Goal: Information Seeking & Learning: Check status

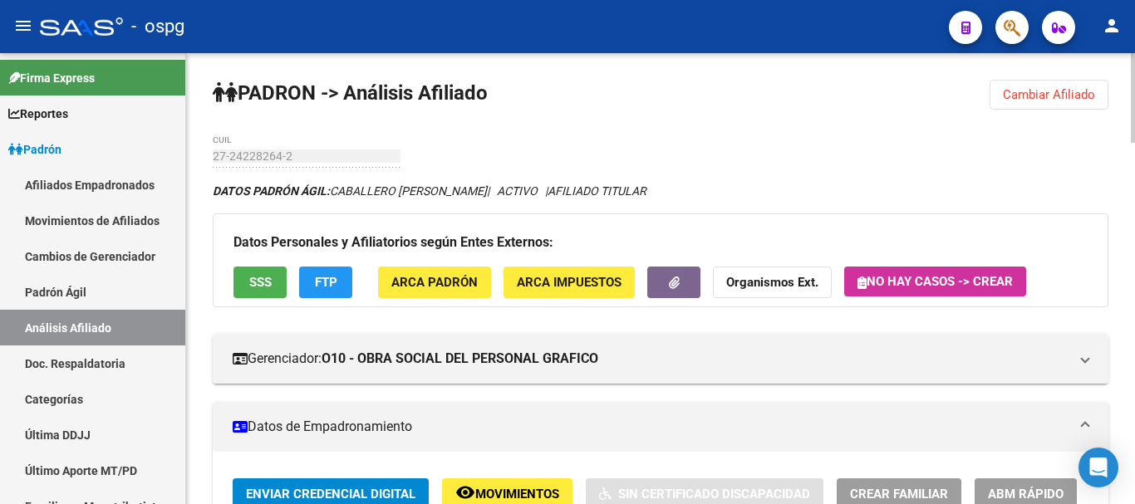
scroll to position [332, 0]
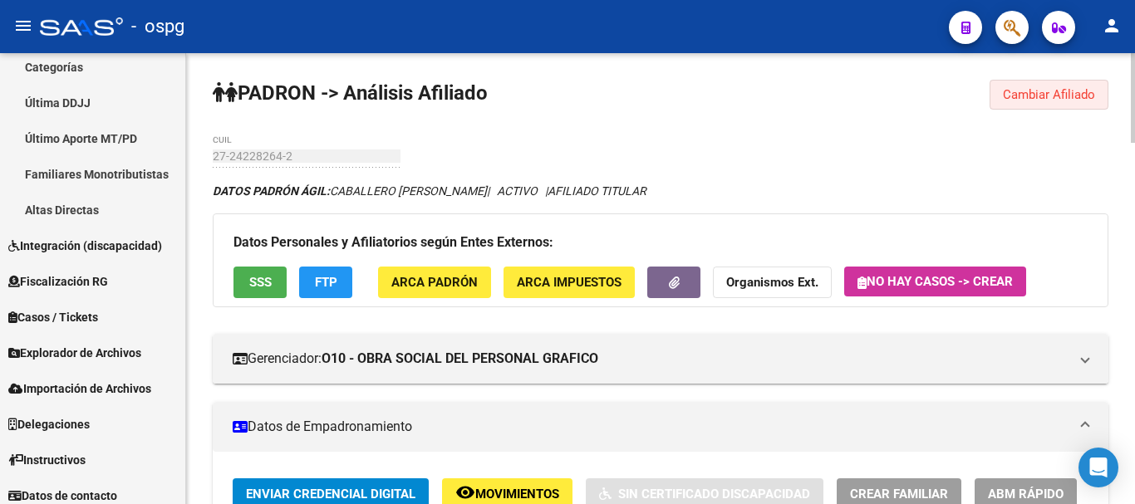
click at [1071, 87] on span "Cambiar Afiliado" at bounding box center [1049, 94] width 92 height 15
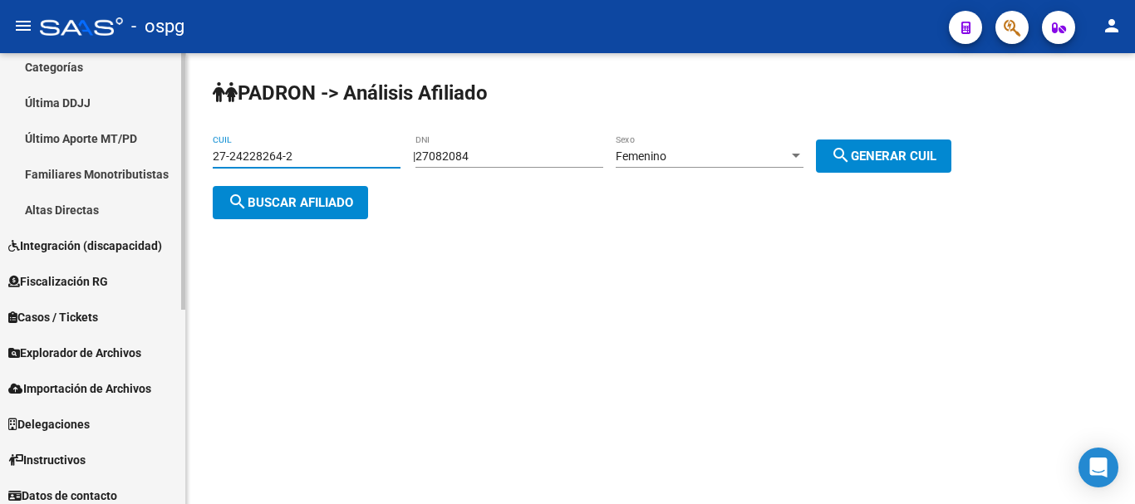
drag, startPoint x: 320, startPoint y: 159, endPoint x: 126, endPoint y: 137, distance: 194.7
click at [126, 137] on mat-sidenav-container "Firma Express Reportes Ingresos Devengados Análisis Histórico Detalles Transfer…" at bounding box center [567, 278] width 1135 height 451
paste input "3-41399607-4"
type input "23-41399607-4"
drag, startPoint x: 321, startPoint y: 202, endPoint x: 356, endPoint y: 175, distance: 43.9
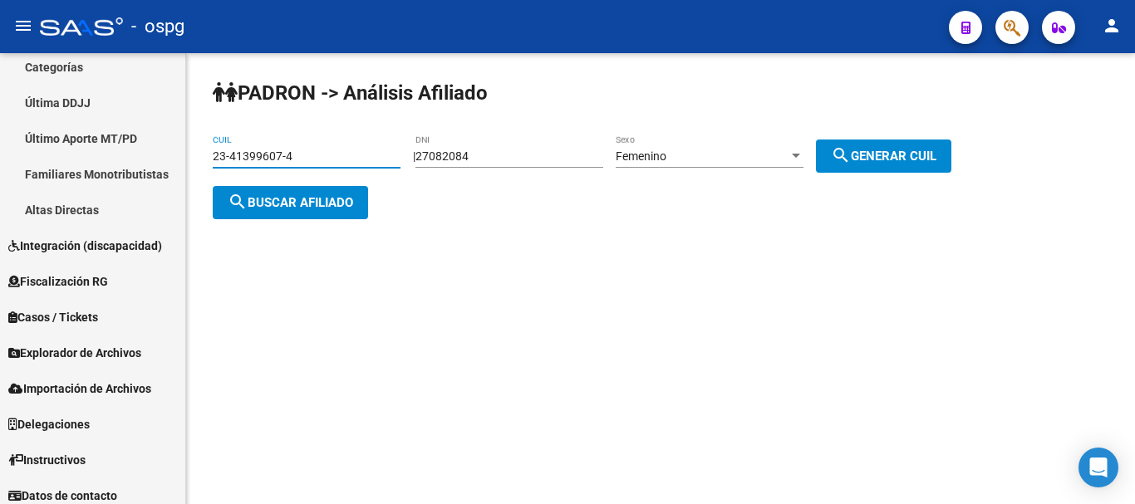
click at [320, 202] on span "search Buscar afiliado" at bounding box center [290, 202] width 125 height 15
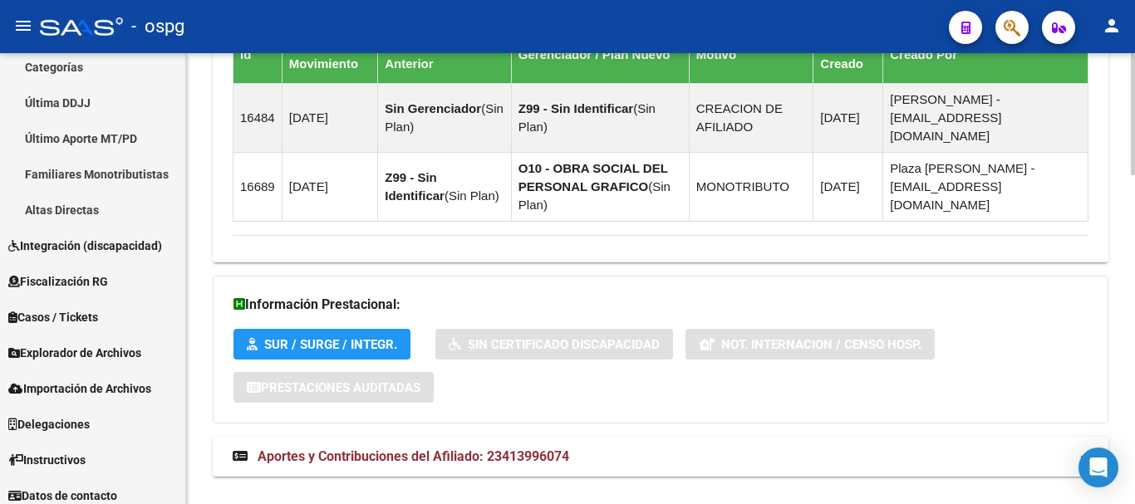
scroll to position [1210, 0]
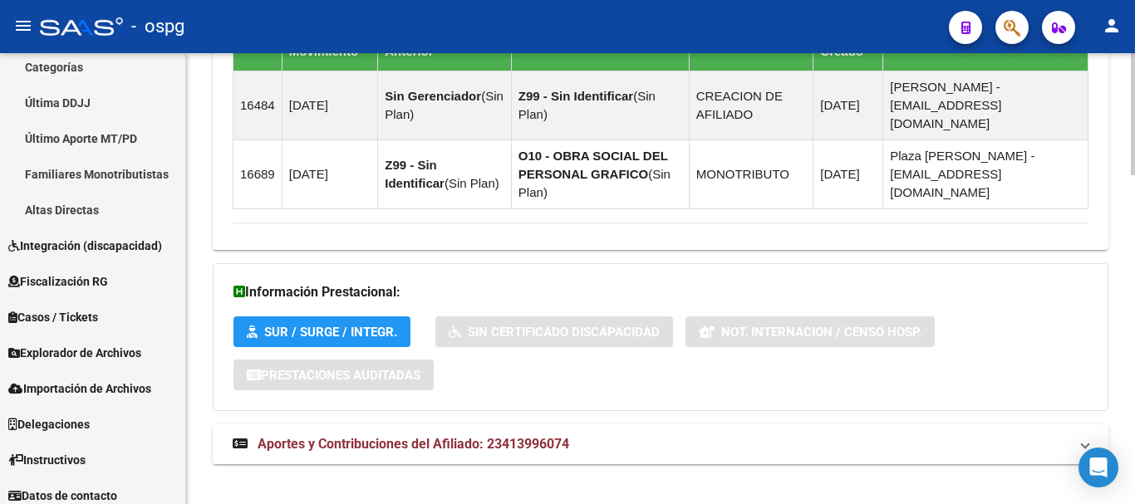
click at [517, 436] on span "Aportes y Contribuciones del Afiliado: 23413996074" at bounding box center [412, 444] width 311 height 16
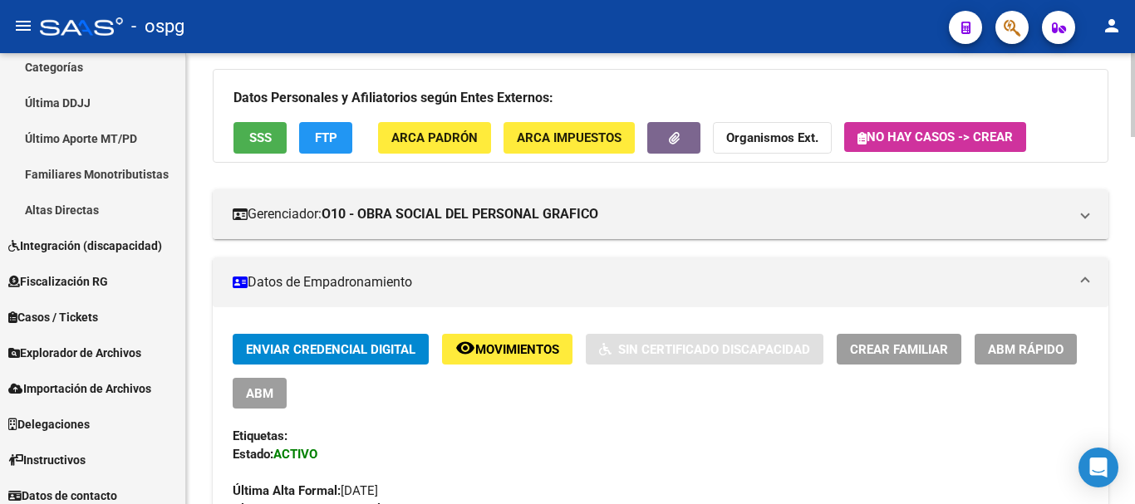
scroll to position [61, 0]
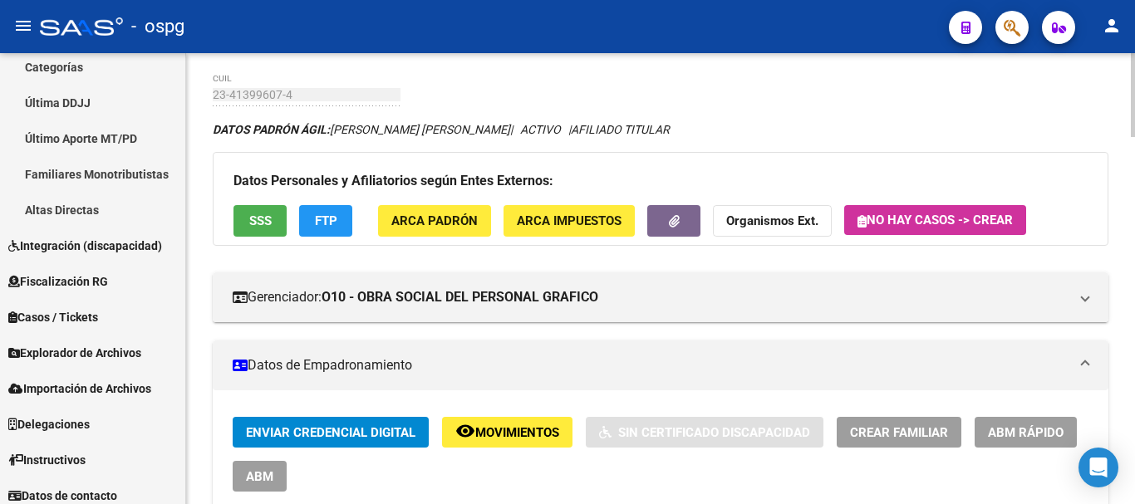
click at [265, 218] on span "SSS" at bounding box center [260, 221] width 22 height 15
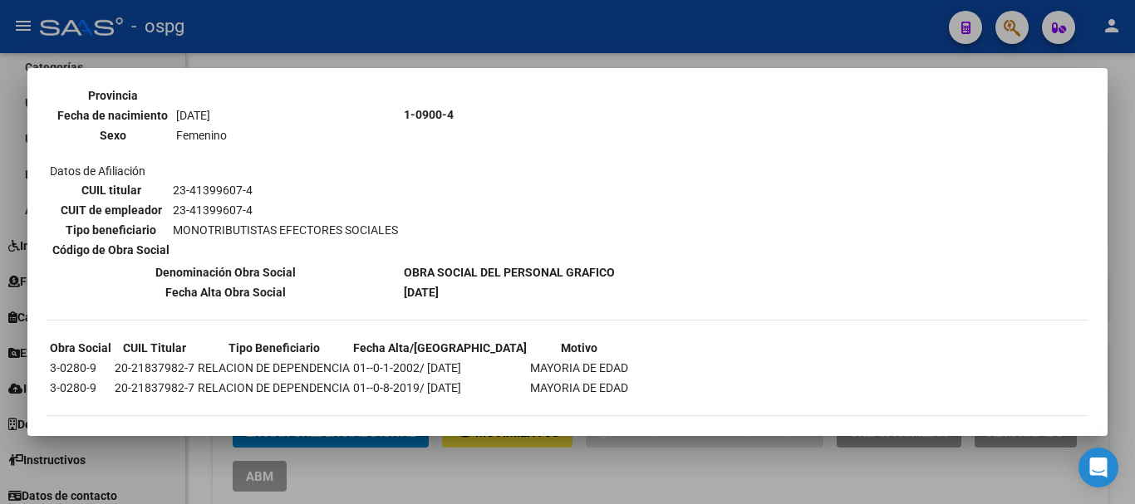
scroll to position [222, 0]
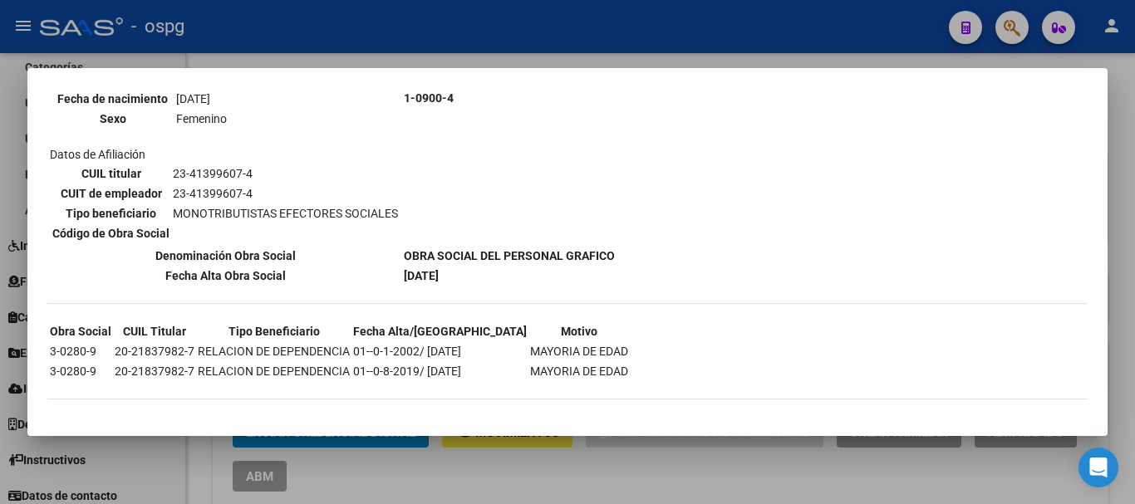
click at [542, 61] on div at bounding box center [567, 252] width 1135 height 504
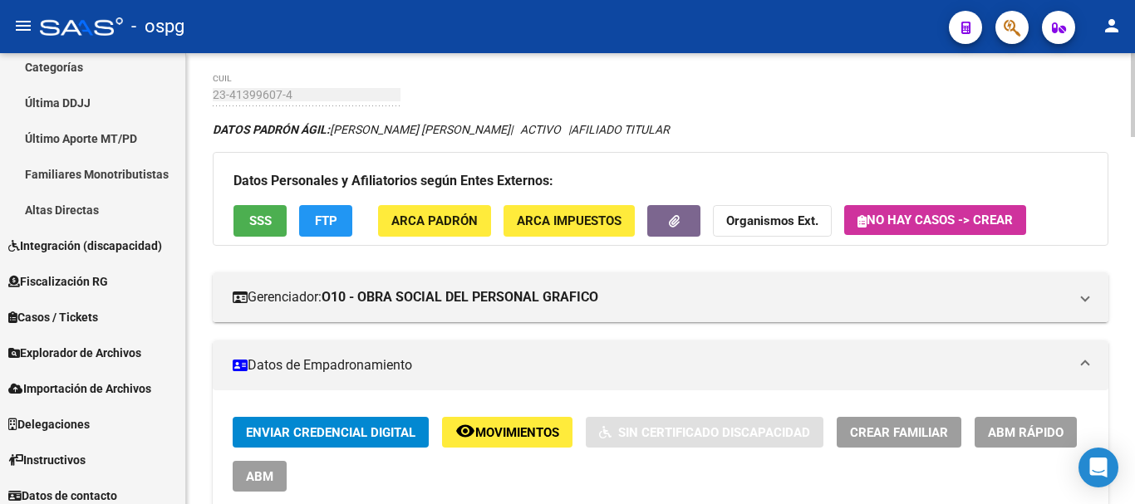
click at [316, 218] on span "FTP" at bounding box center [326, 221] width 22 height 15
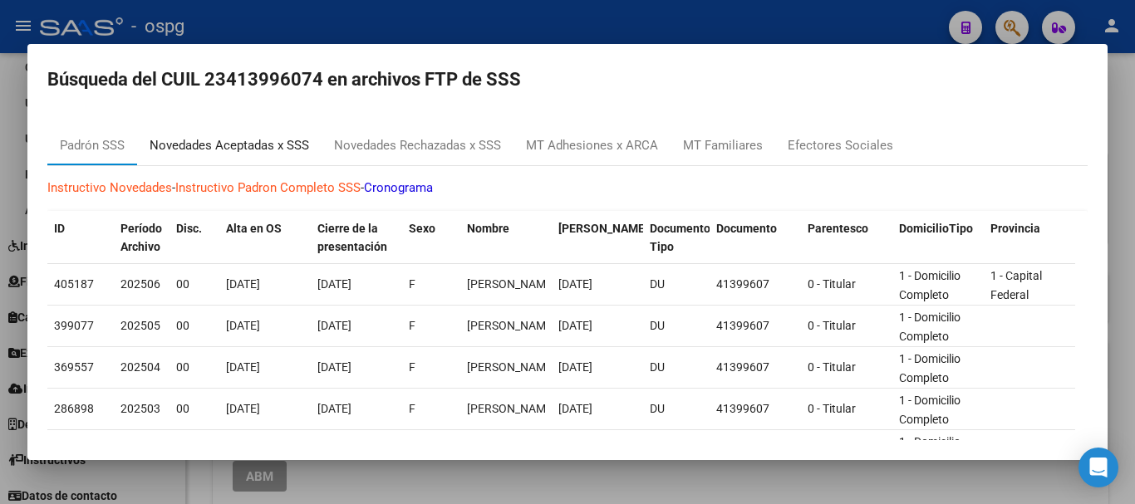
click at [275, 149] on div "Novedades Aceptadas x SSS" at bounding box center [229, 145] width 159 height 19
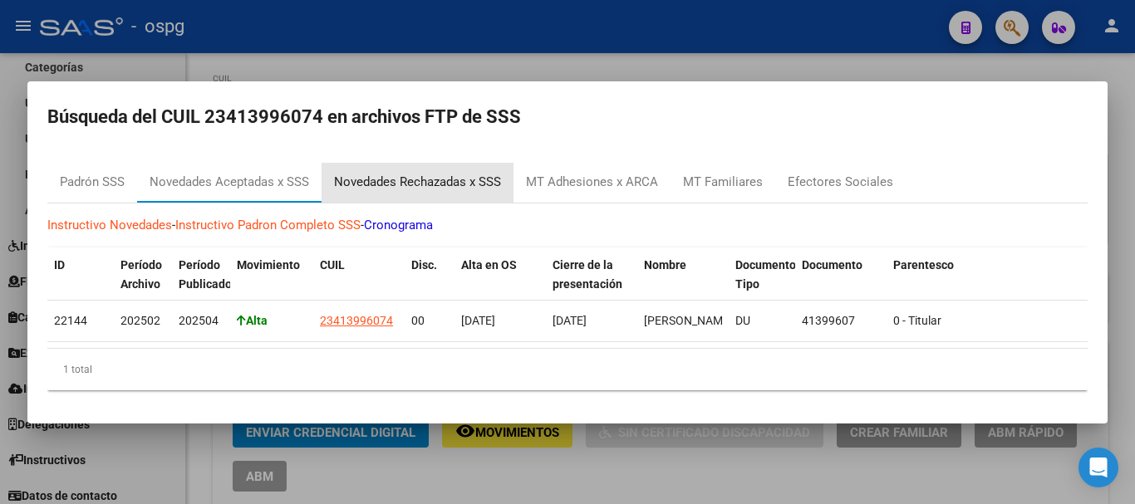
click at [409, 179] on div "Novedades Rechazadas x SSS" at bounding box center [417, 182] width 167 height 19
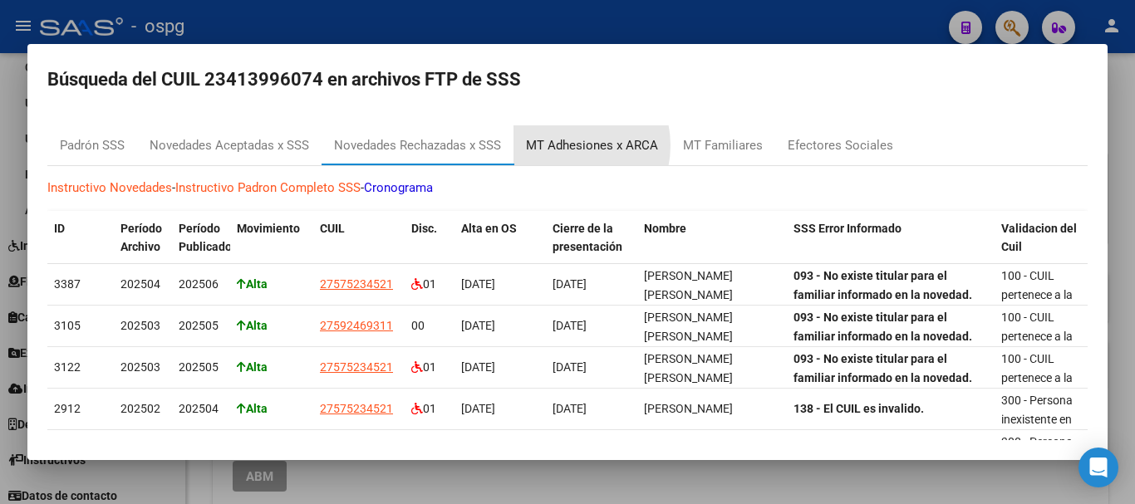
click at [565, 150] on div "MT Adhesiones x ARCA" at bounding box center [592, 145] width 132 height 19
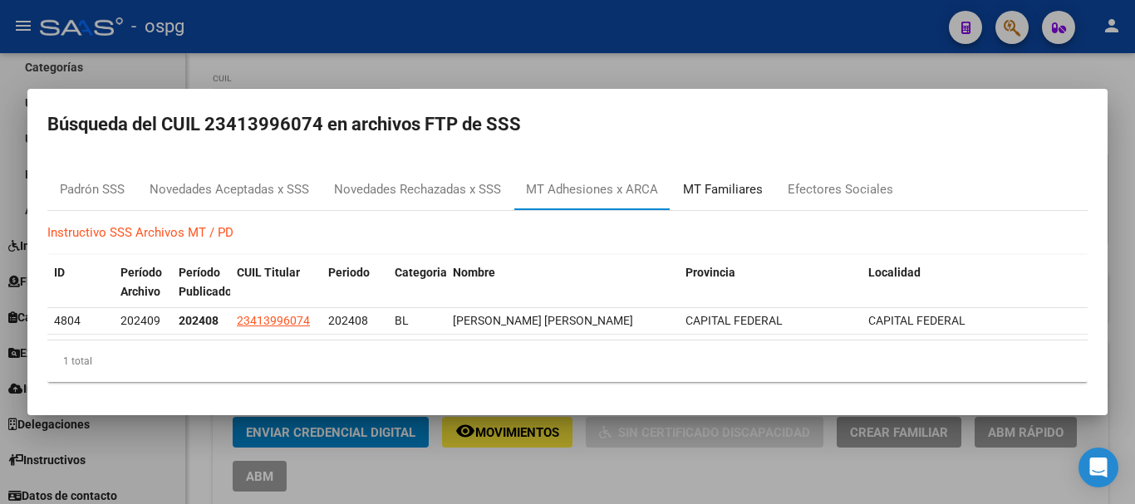
click at [727, 183] on div "MT Familiares" at bounding box center [723, 189] width 80 height 19
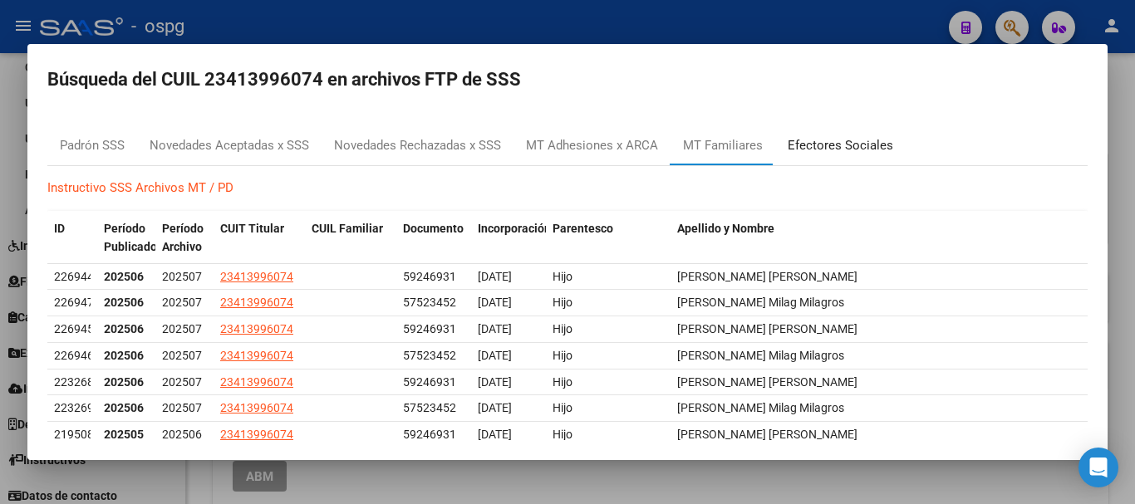
click at [827, 147] on div "Efectores Sociales" at bounding box center [839, 145] width 105 height 19
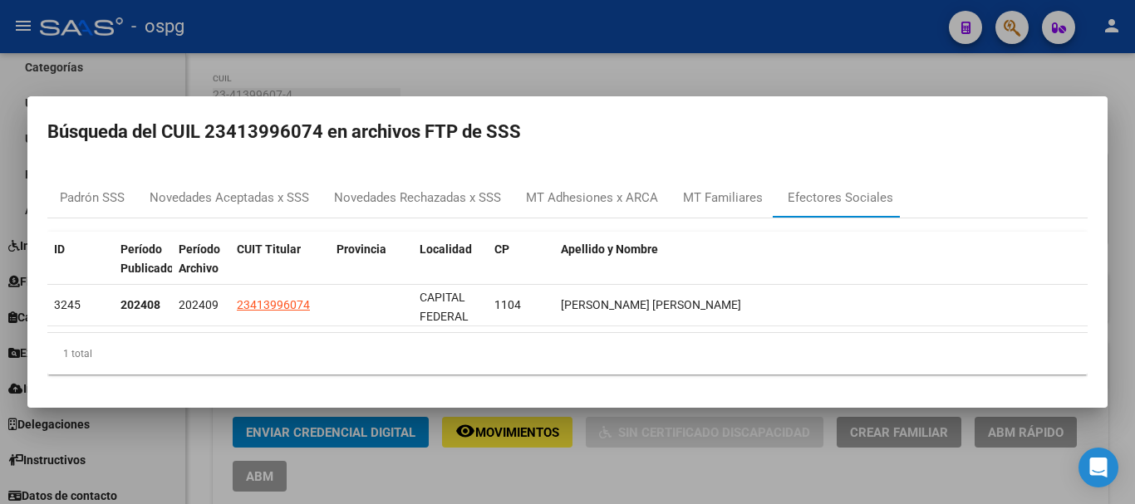
click at [674, 61] on div at bounding box center [567, 252] width 1135 height 504
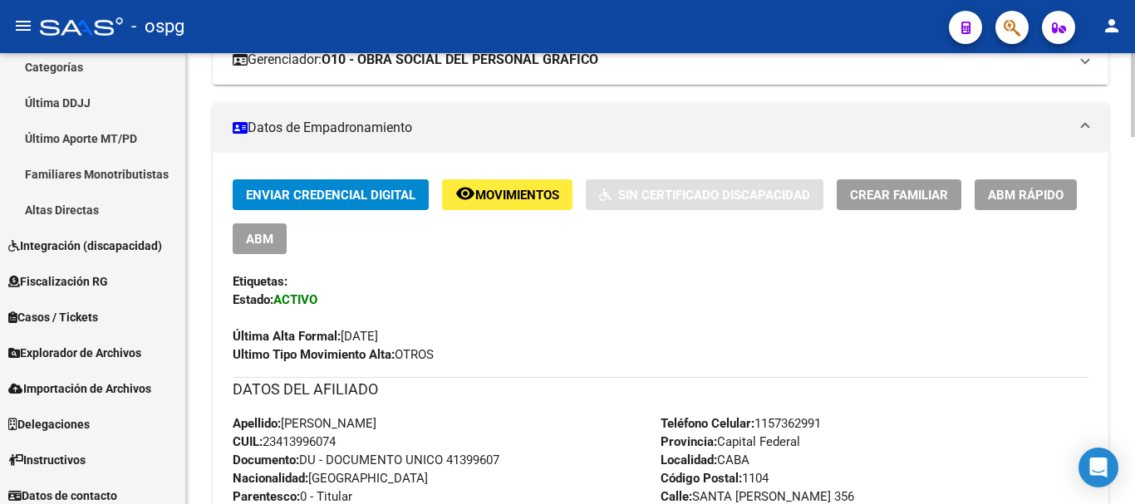
scroll to position [145, 0]
